Goal: Connect with others: Connect with others

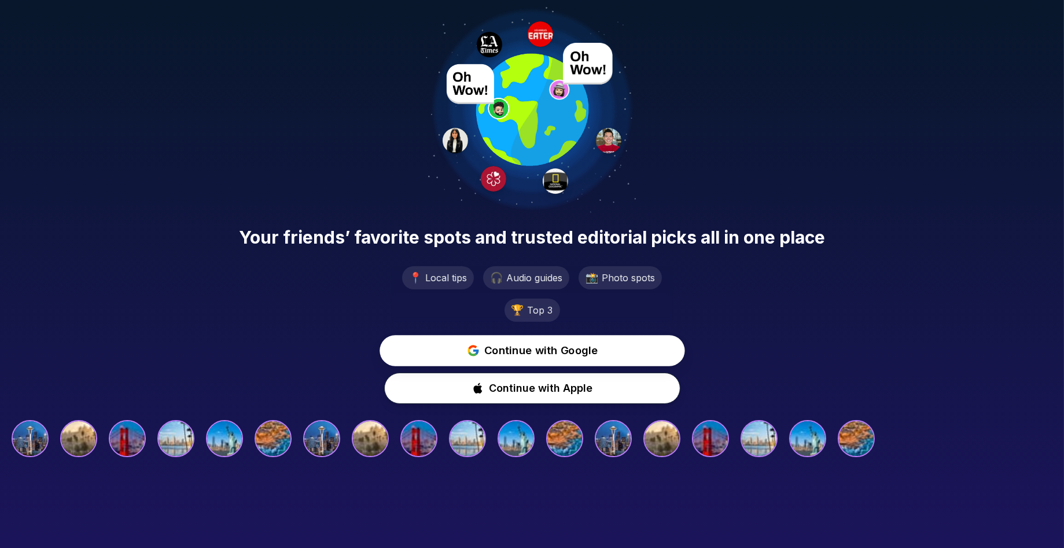
click at [542, 348] on span "Continue with Google" at bounding box center [541, 350] width 114 height 17
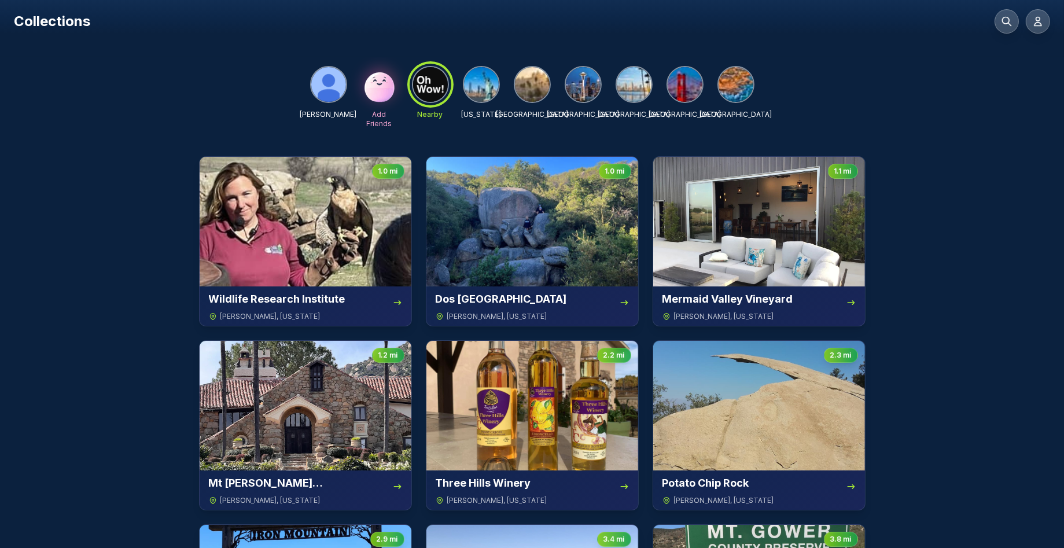
click at [428, 88] on div at bounding box center [430, 85] width 42 height 42
click at [632, 77] on img at bounding box center [634, 84] width 35 height 35
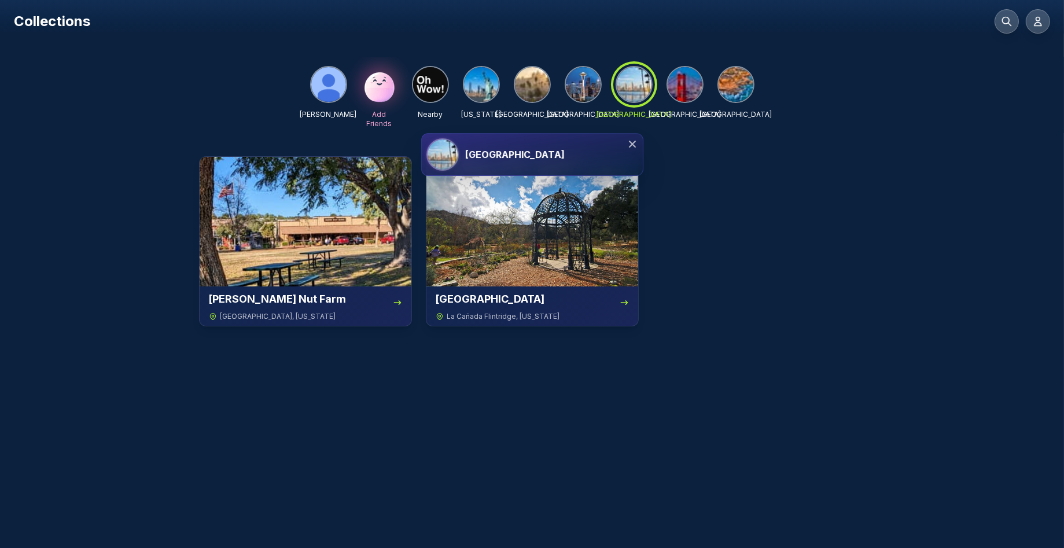
click at [632, 77] on div at bounding box center [634, 85] width 42 height 42
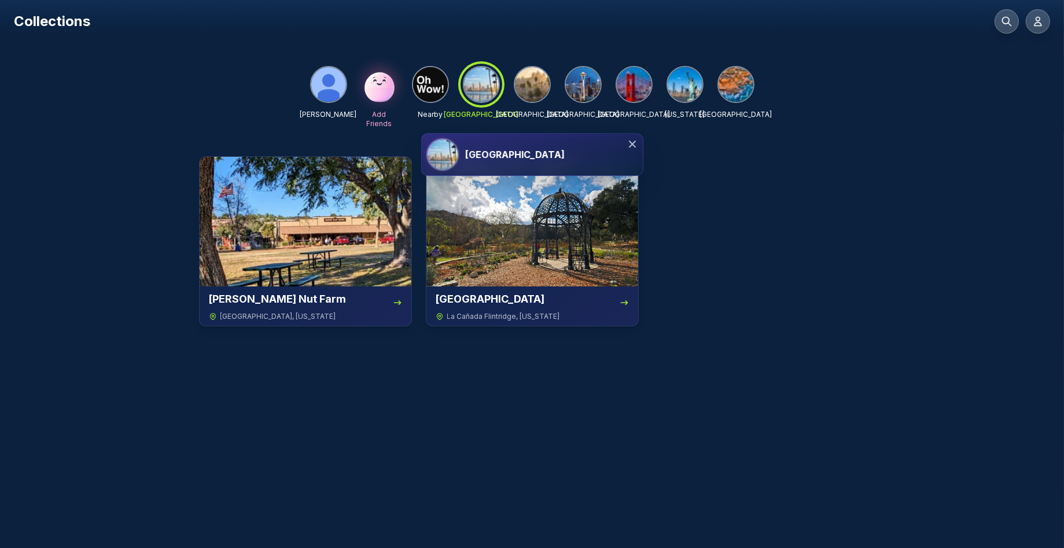
click at [427, 82] on img at bounding box center [430, 84] width 35 height 35
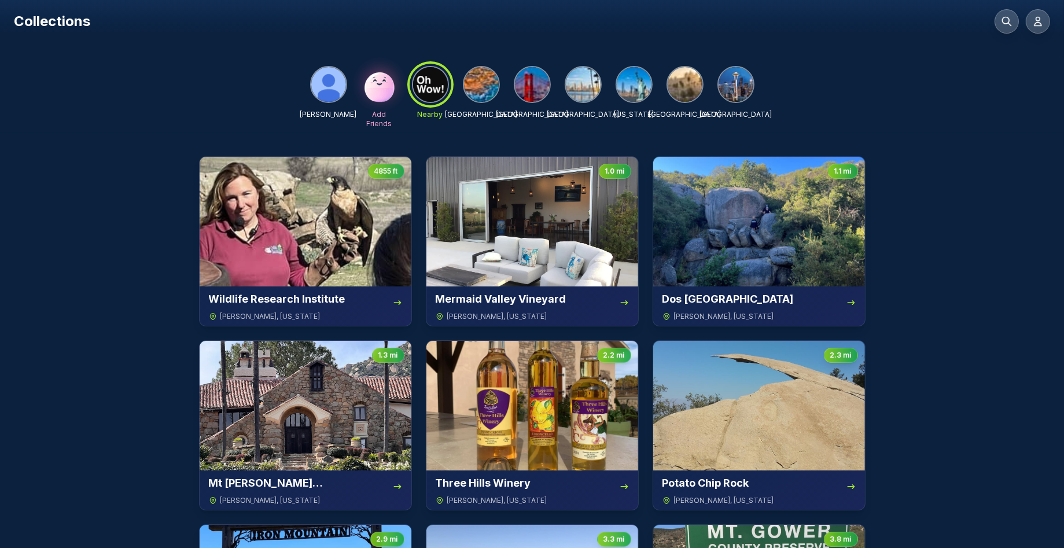
click at [577, 84] on img at bounding box center [583, 84] width 35 height 35
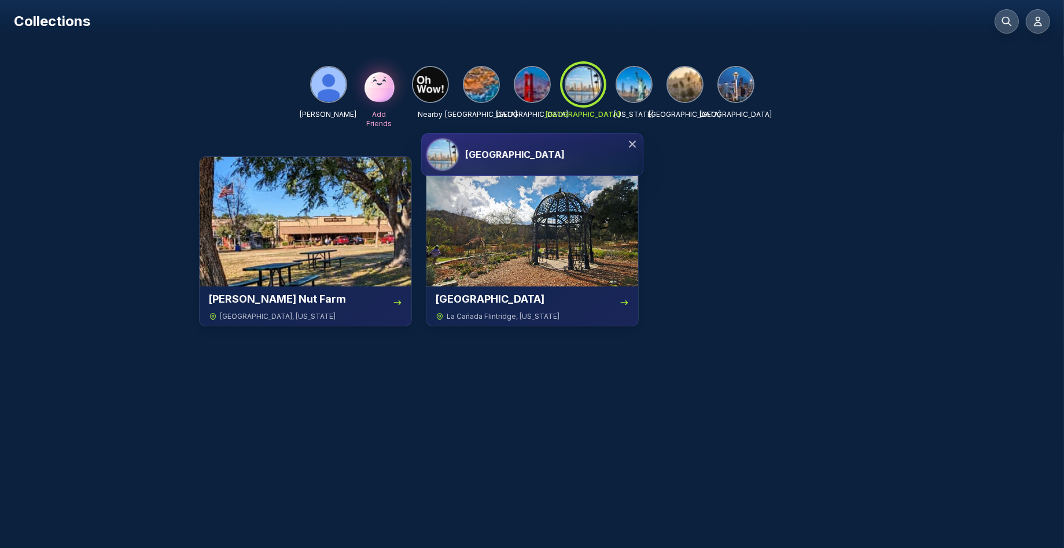
click at [532, 153] on div "[GEOGRAPHIC_DATA]" at bounding box center [552, 154] width 172 height 14
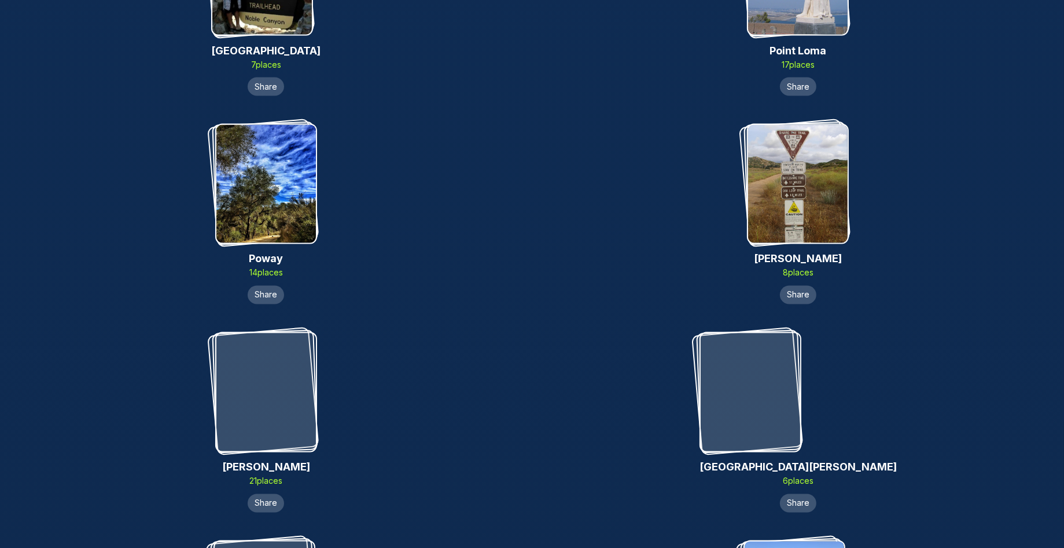
scroll to position [7793, 0]
